Goal: Transaction & Acquisition: Purchase product/service

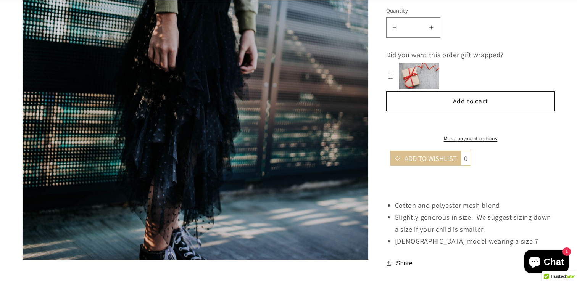
scroll to position [1057, 0]
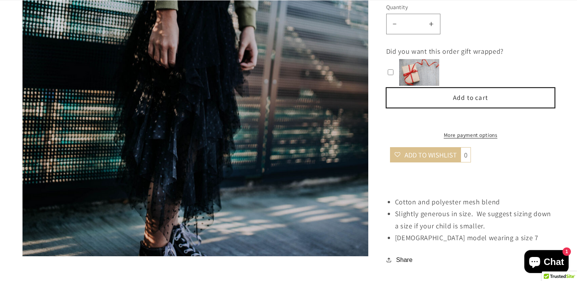
click at [481, 88] on button "Add to cart" at bounding box center [470, 98] width 169 height 21
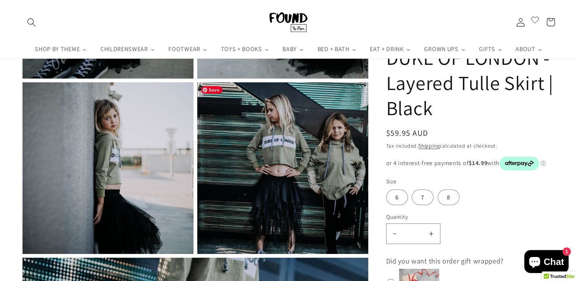
scroll to position [707, 0]
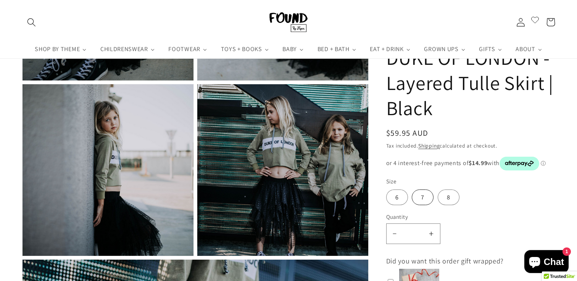
click at [428, 196] on label "7" at bounding box center [423, 198] width 22 height 16
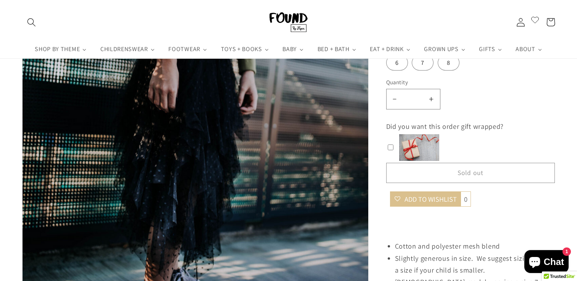
scroll to position [978, 0]
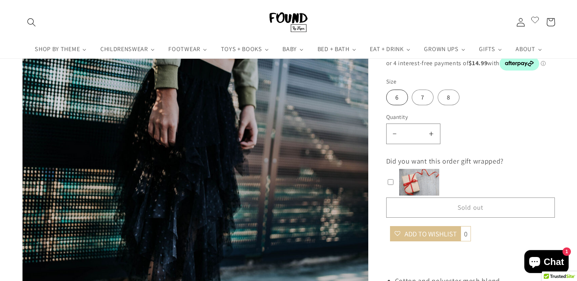
click at [389, 98] on label "6" at bounding box center [397, 98] width 22 height 16
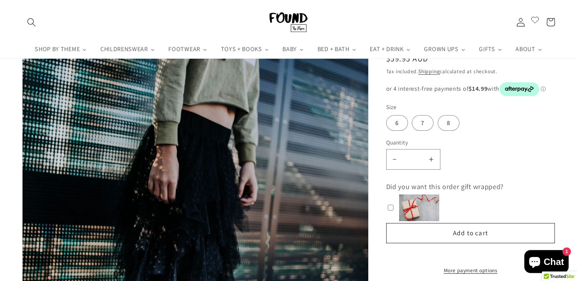
scroll to position [915, 0]
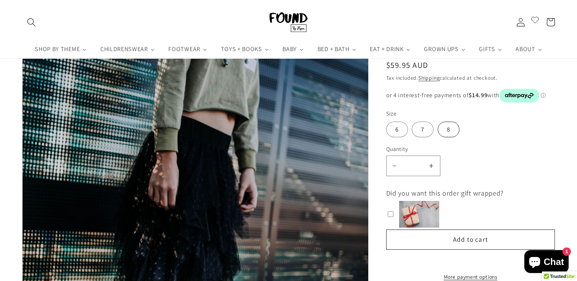
click at [454, 122] on label "8" at bounding box center [449, 130] width 22 height 16
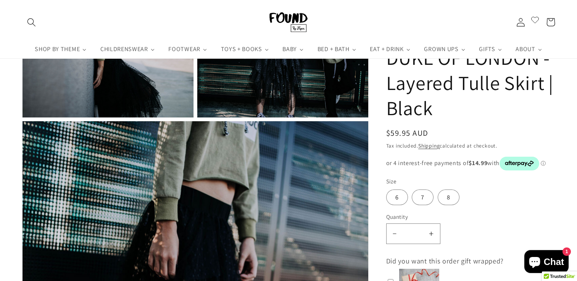
scroll to position [845, 0]
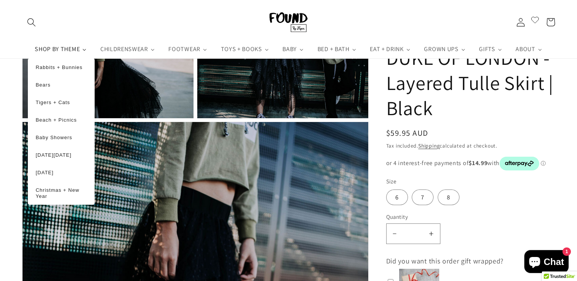
click at [80, 49] on span "SHOP BY THEME" at bounding box center [56, 49] width 47 height 8
click at [41, 176] on span "[DATE]" at bounding box center [44, 173] width 18 height 6
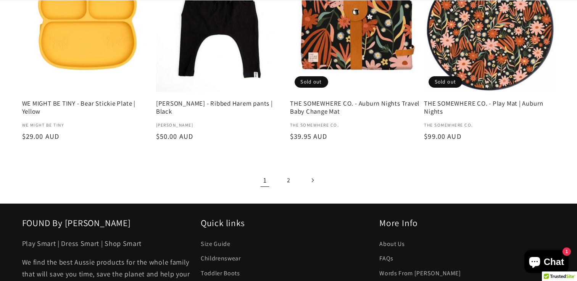
scroll to position [1174, 0]
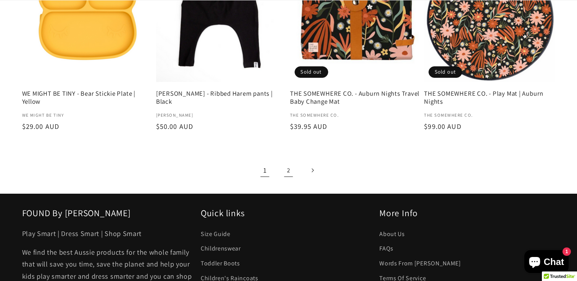
click at [294, 163] on link "2" at bounding box center [288, 170] width 19 height 19
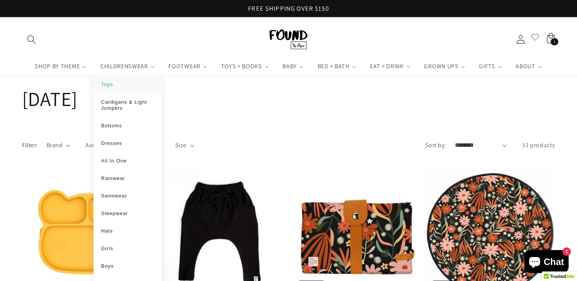
click at [111, 82] on span "Tops" at bounding box center [107, 85] width 12 height 6
